Goal: Information Seeking & Learning: Learn about a topic

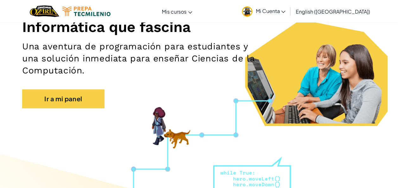
scroll to position [86, 0]
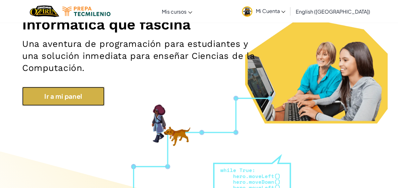
click at [66, 93] on link "Ir a mi panel" at bounding box center [63, 96] width 82 height 19
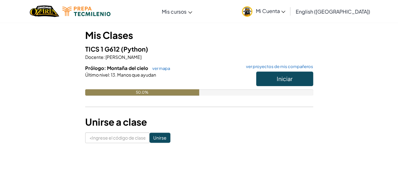
scroll to position [63, 0]
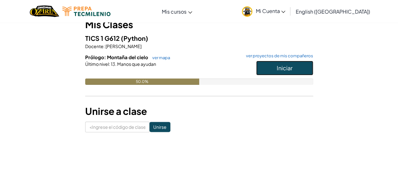
click at [277, 62] on button "Iniciar" at bounding box center [284, 68] width 57 height 15
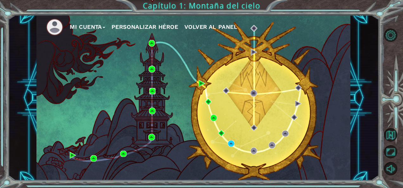
click at [150, 92] on img at bounding box center [152, 91] width 7 height 7
click at [153, 112] on img at bounding box center [152, 111] width 7 height 7
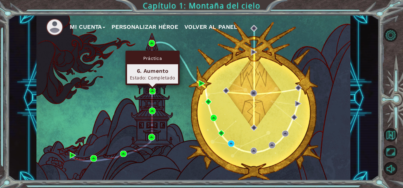
click at [152, 92] on img at bounding box center [152, 91] width 7 height 7
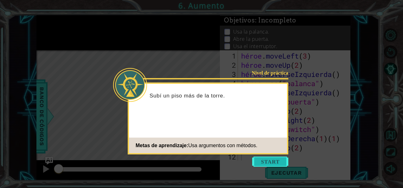
click at [268, 161] on button "Empezar" at bounding box center [270, 162] width 36 height 10
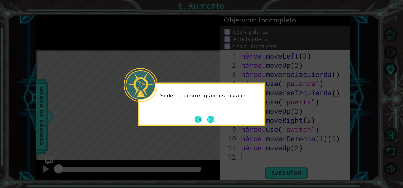
click at [204, 119] on button "Atrás" at bounding box center [201, 119] width 12 height 7
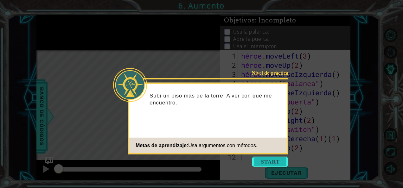
click at [277, 157] on button "Empezar" at bounding box center [270, 162] width 36 height 10
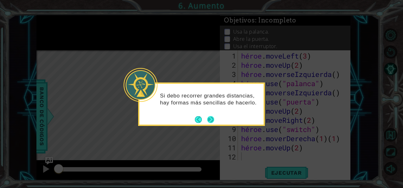
click at [213, 122] on button "Próximo" at bounding box center [210, 119] width 7 height 7
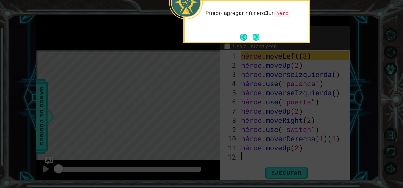
click at [255, 29] on div "Puedo agregar número 3 un hero" at bounding box center [246, 21] width 127 height 43
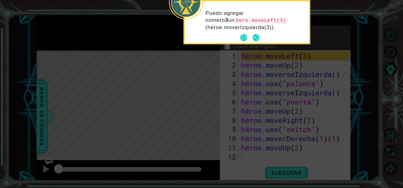
click at [256, 32] on div "Puedo agregar número 3 un hero.moveLeft(3) (héroe.moverIzquier d a( 3 ))." at bounding box center [247, 23] width 124 height 39
click at [256, 31] on p "Puedo agregar número 3 un hero.moveLeft(3) (héroe.moverIzquier d a( 3 )). E l n…" at bounding box center [254, 20] width 99 height 21
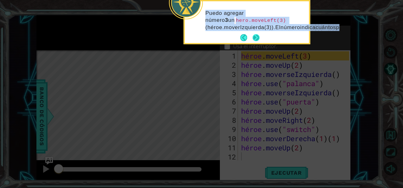
drag, startPoint x: 256, startPoint y: 36, endPoint x: 256, endPoint y: 41, distance: 5.1
click at [256, 41] on div "Puedo agregar número 3 un hero.moveLeft(3) (héroe.moverIzquier d a( 3 )). E l n…" at bounding box center [247, 22] width 124 height 42
click at [256, 41] on button "Próximo" at bounding box center [256, 37] width 7 height 7
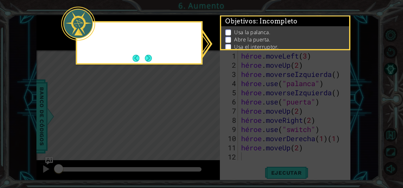
click at [256, 41] on p "Abre la puerta." at bounding box center [252, 39] width 36 height 7
drag, startPoint x: 256, startPoint y: 41, endPoint x: 146, endPoint y: 60, distance: 112.1
click at [146, 60] on body "1 ההההההההההההההההההההההההההההההההההההההההההההההההההההההההההההההההההההההההההההה…" at bounding box center [201, 94] width 403 height 188
click at [146, 60] on button "Próximo" at bounding box center [148, 57] width 7 height 7
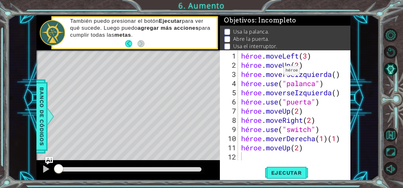
click at [144, 42] on div "También puedo presionar el botón Ejecutar para ver qué sucede. Luego puedo agre…" at bounding box center [141, 33] width 151 height 36
type textarea "hero.use("lever")"
drag, startPoint x: 241, startPoint y: 84, endPoint x: 279, endPoint y: 85, distance: 38.3
click at [279, 85] on div "héroe . moveLeft ( 3 ) héroe . moveUp ( 2 ) héroe . moverseIzquierda ( ) héroe …" at bounding box center [296, 115] width 112 height 129
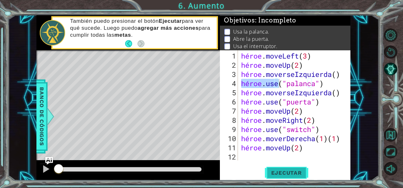
click at [273, 179] on button "Ejecutar" at bounding box center [286, 172] width 43 height 13
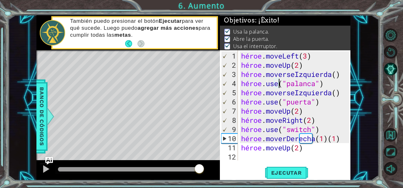
click at [199, 171] on div at bounding box center [130, 169] width 144 height 4
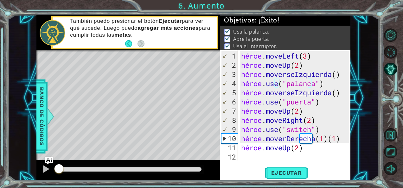
drag, startPoint x: 182, startPoint y: 165, endPoint x: 200, endPoint y: 167, distance: 17.2
click at [200, 167] on div at bounding box center [127, 170] width 183 height 20
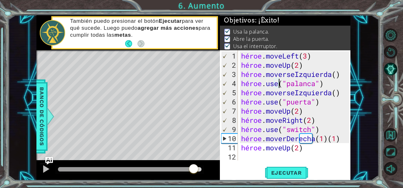
click at [194, 167] on div at bounding box center [130, 169] width 144 height 4
click at [46, 169] on div at bounding box center [46, 169] width 8 height 8
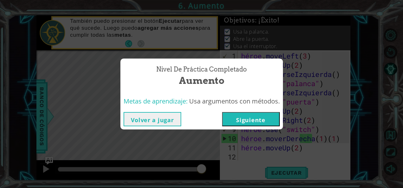
click at [229, 124] on button "Siguiente" at bounding box center [251, 119] width 58 height 14
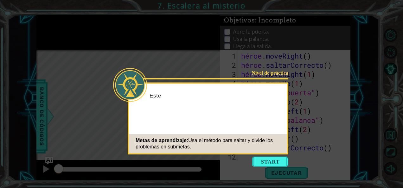
scroll to position [9, 0]
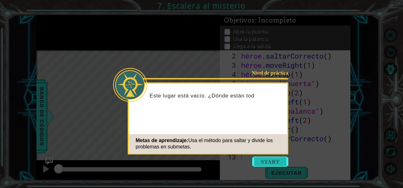
click at [269, 157] on button "Empezar" at bounding box center [270, 162] width 36 height 10
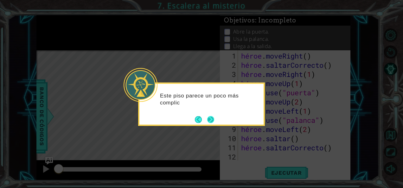
click at [214, 116] on button "Próximo" at bounding box center [210, 119] width 7 height 7
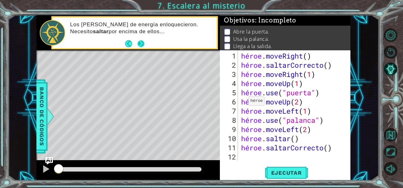
click at [139, 46] on button "Próximo" at bounding box center [141, 43] width 7 height 7
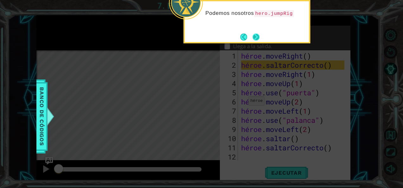
click at [253, 33] on button "Próximo" at bounding box center [256, 36] width 7 height 7
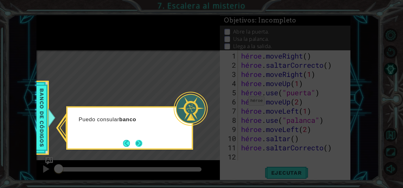
click at [142, 141] on button "Próximo" at bounding box center [138, 143] width 7 height 7
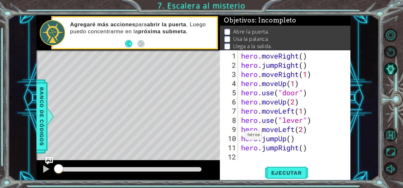
type textarea "hero.jumpUp()"
drag, startPoint x: 240, startPoint y: 138, endPoint x: 288, endPoint y: 136, distance: 47.6
click at [288, 136] on div "hero . moveRight ( ) hero . jumpRight ( ) hero . moveRight ( 1 ) hero . moveUp …" at bounding box center [294, 115] width 108 height 129
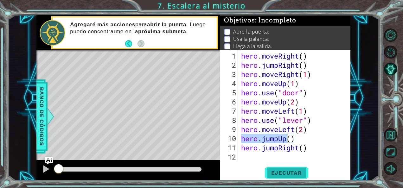
click at [274, 171] on span "Ejecutar" at bounding box center [286, 173] width 43 height 6
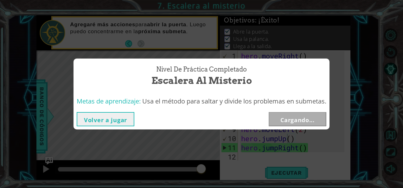
drag, startPoint x: 186, startPoint y: 168, endPoint x: 203, endPoint y: 168, distance: 17.4
click at [203, 168] on body "1 ההההההההההההההההההההההההההההההההההההההההההההההההההההההההההההההההההההההההההההה…" at bounding box center [201, 94] width 403 height 188
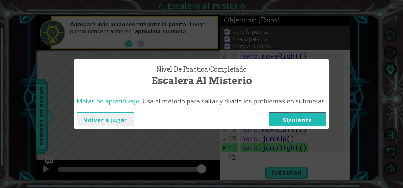
click at [293, 117] on button "Siguiente" at bounding box center [298, 119] width 58 height 14
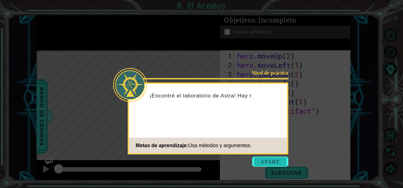
click at [263, 162] on button "Start" at bounding box center [270, 162] width 36 height 10
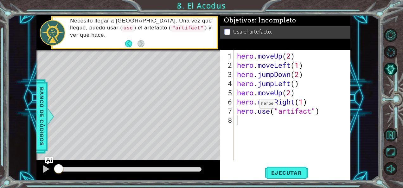
type textarea "hero.use("artifact")"
click at [250, 106] on div "hero . moveUp ( 2 ) hero . moveLeft ( 1 ) hero . jumpDown ( 2 ) hero . jumpLeft…" at bounding box center [294, 115] width 117 height 129
drag, startPoint x: 238, startPoint y: 110, endPoint x: 271, endPoint y: 107, distance: 33.1
click at [271, 107] on div "hero . moveUp ( 2 ) hero . moveLeft ( 1 ) hero . jumpDown ( 2 ) hero . jumpLeft…" at bounding box center [294, 115] width 117 height 129
